Goal: Complete application form

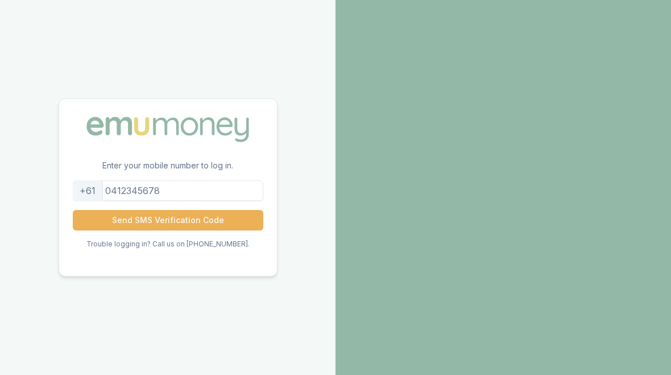
click at [166, 188] on input "tel" at bounding box center [168, 190] width 191 height 20
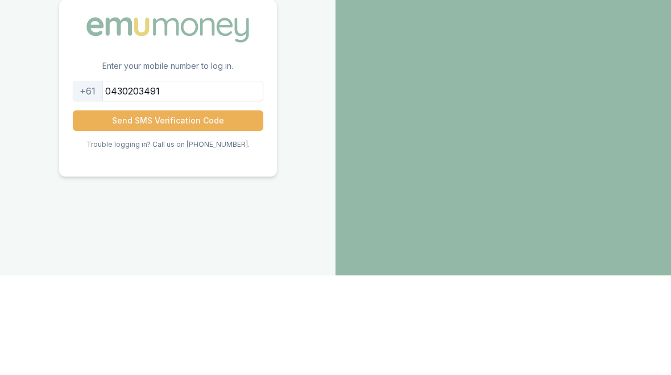
type input "0430203491"
click at [150, 210] on button "Send SMS Verification Code" at bounding box center [168, 220] width 191 height 20
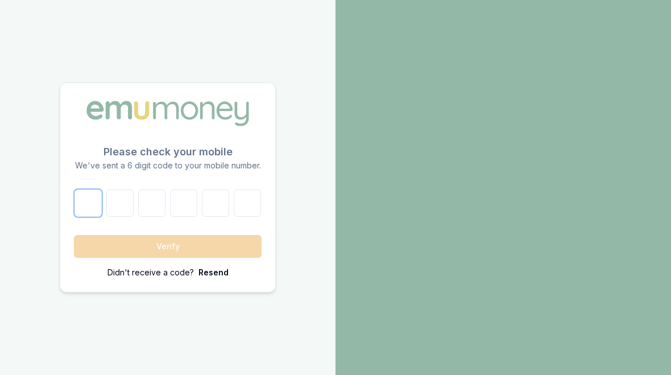
click at [86, 204] on input "number" at bounding box center [88, 202] width 27 height 27
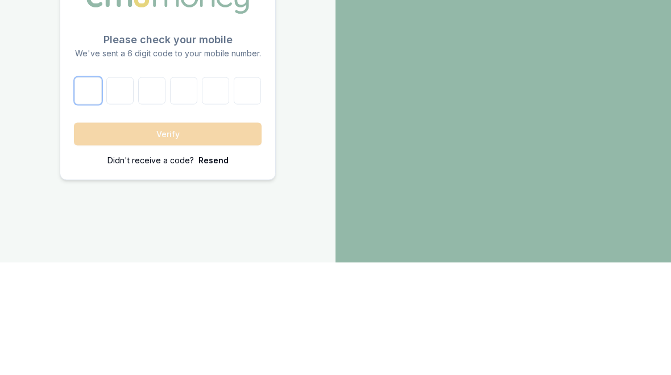
type input "4"
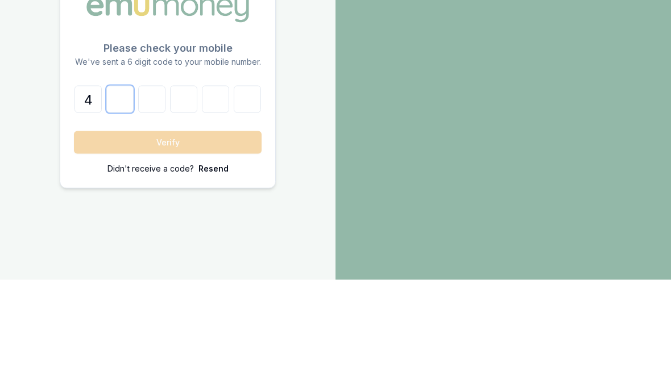
type input "5"
type input "3"
type input "0"
type input "4"
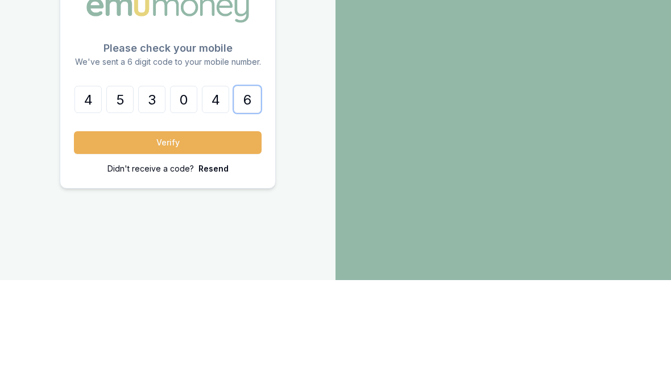
type input "6"
click at [172, 243] on button "Verify" at bounding box center [168, 254] width 188 height 23
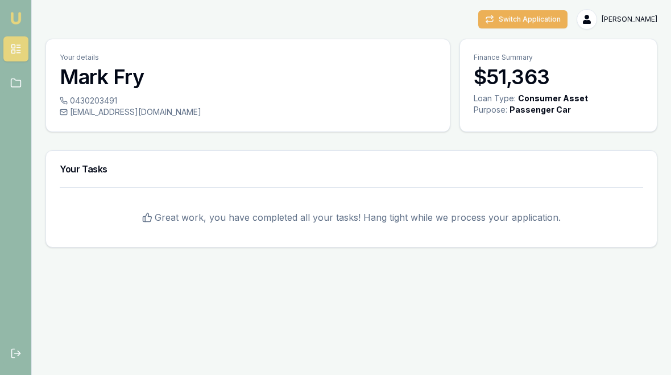
click at [552, 23] on button "Switch Application" at bounding box center [522, 19] width 89 height 18
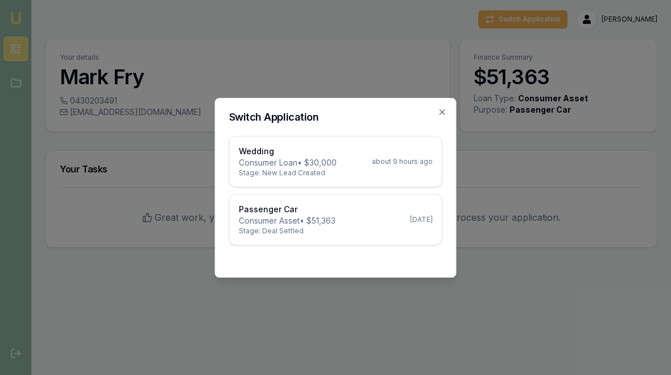
click at [431, 109] on div "Switch Application Wedding Consumer Loan • $30,000 Stage: New Lead Created abou…" at bounding box center [336, 188] width 242 height 180
click at [445, 113] on icon "button" at bounding box center [442, 112] width 9 height 9
